Goal: Navigation & Orientation: Find specific page/section

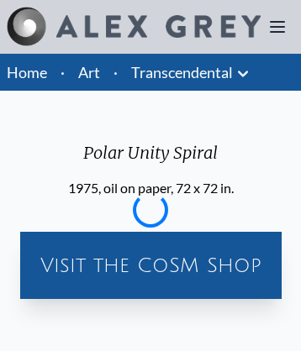
click at [27, 72] on link "Home" at bounding box center [27, 72] width 40 height 18
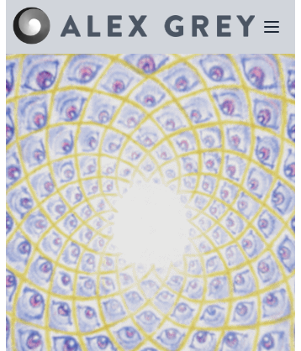
scroll to position [511, 0]
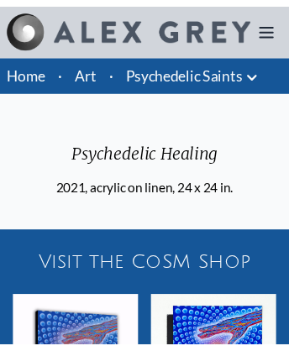
scroll to position [897, 0]
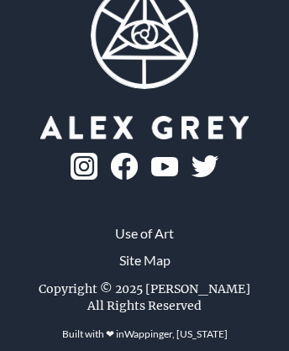
click at [145, 244] on link "Use of Art" at bounding box center [144, 234] width 59 height 20
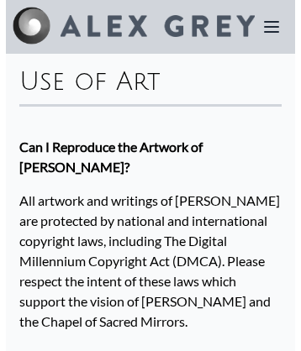
scroll to position [3197, 0]
